Goal: Transaction & Acquisition: Purchase product/service

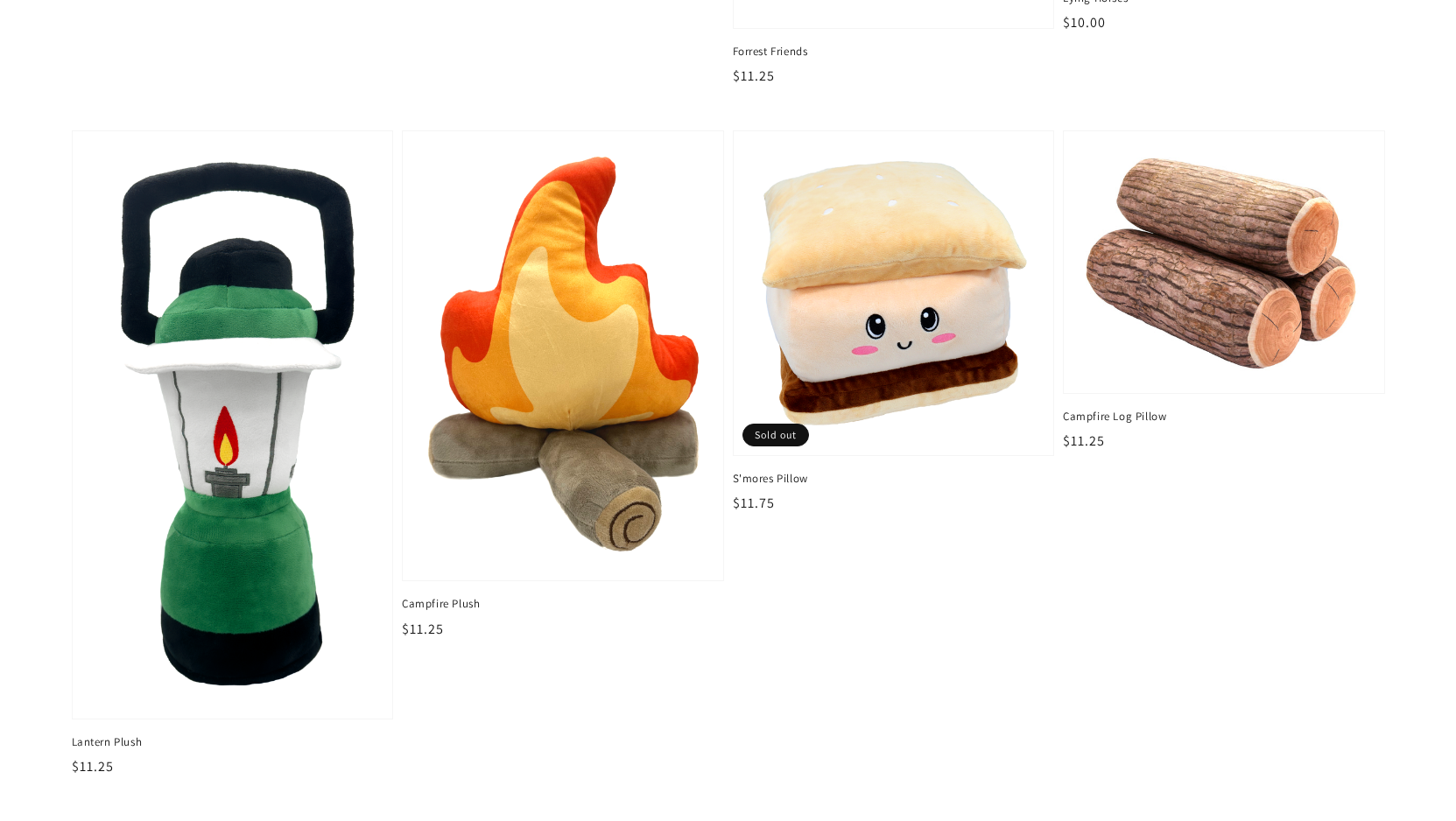
scroll to position [2533, 0]
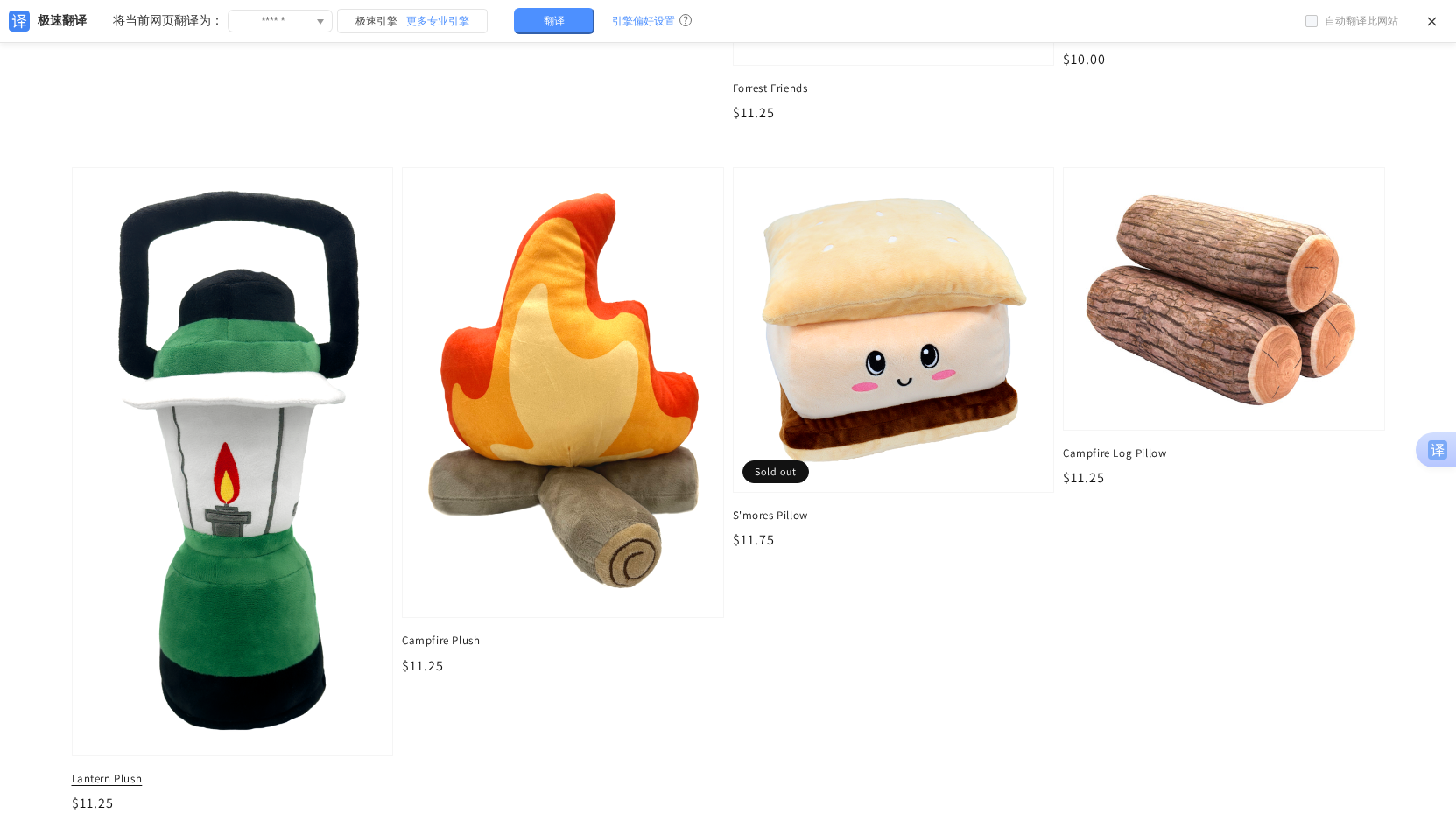
click at [123, 520] on img at bounding box center [233, 462] width 294 height 569
